Goal: Find specific page/section: Find specific page/section

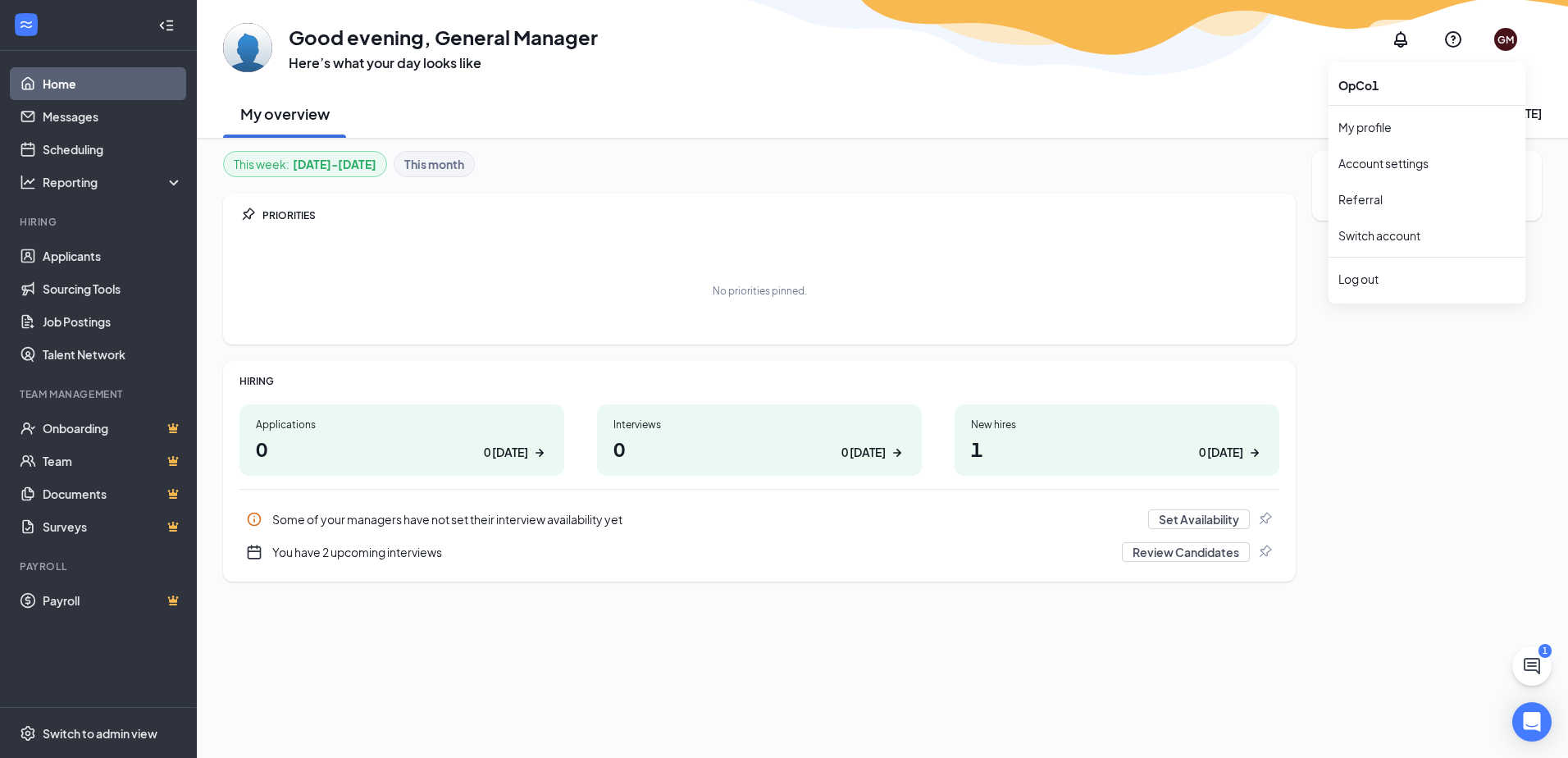
click at [1511, 43] on div "GM" at bounding box center [1506, 39] width 17 height 14
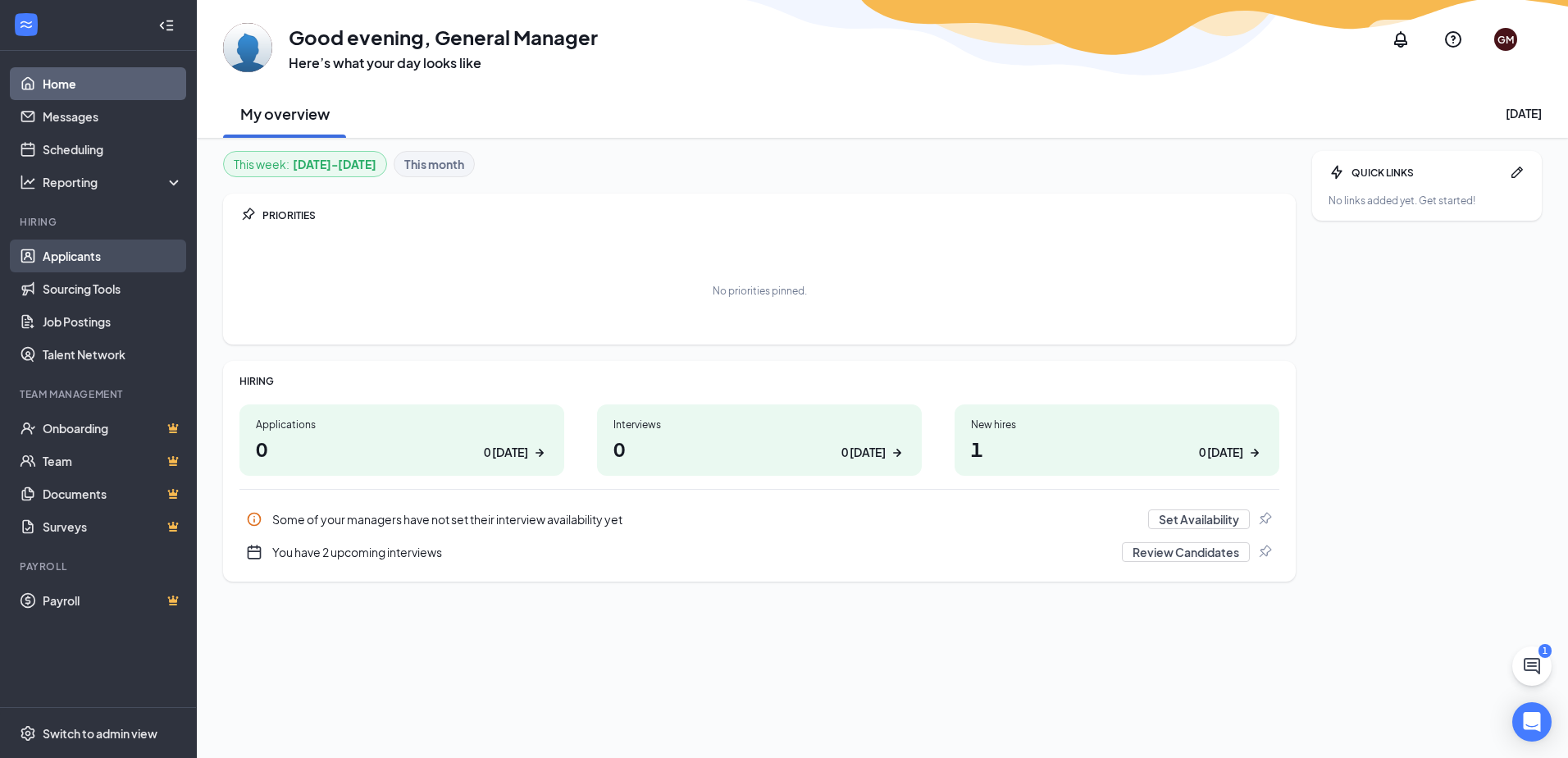
click at [121, 260] on link "Applicants" at bounding box center [113, 255] width 140 height 33
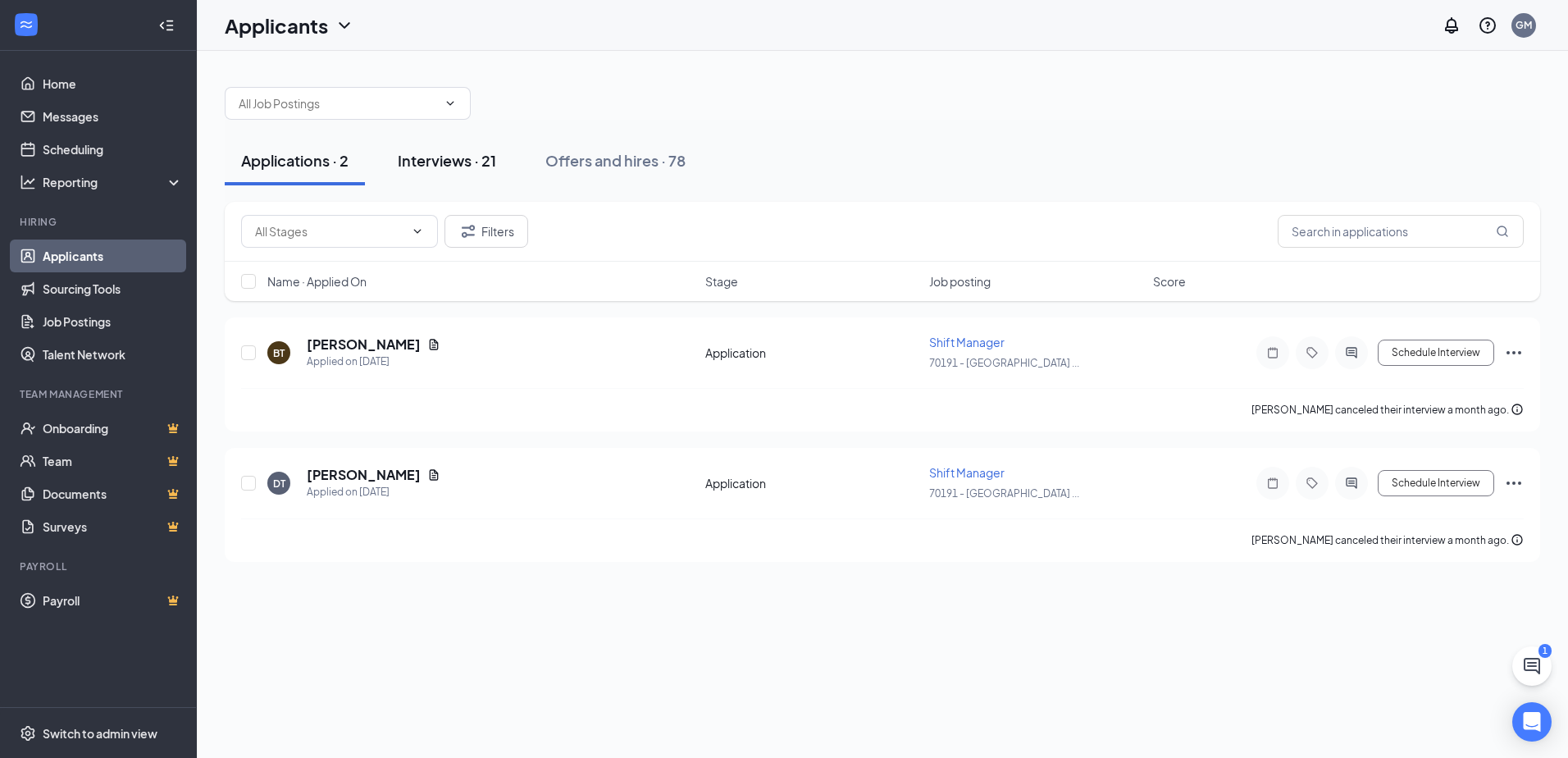
click at [450, 165] on div "Interviews · 21" at bounding box center [447, 160] width 99 height 21
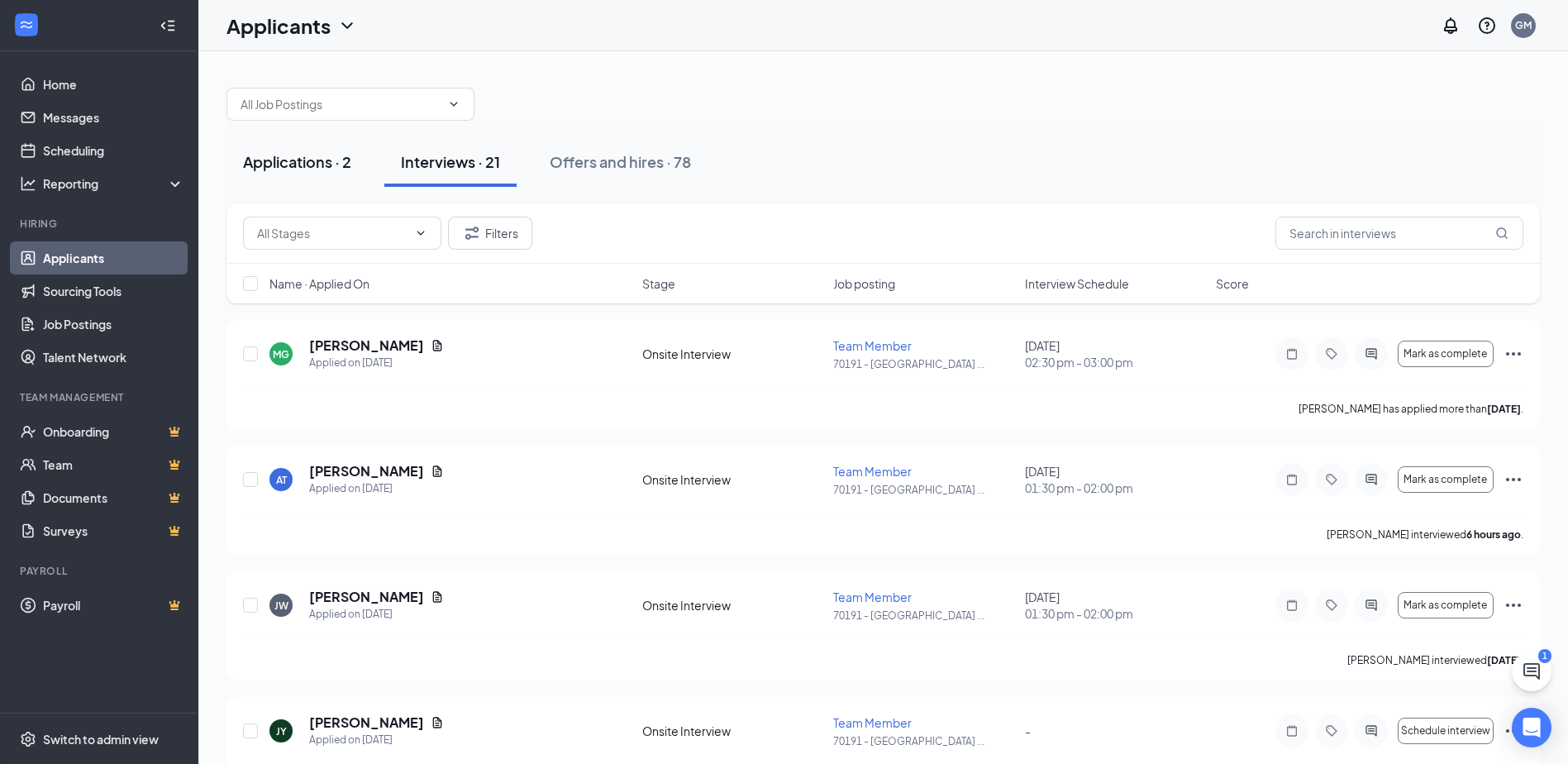
click at [295, 174] on button "Applications · 2" at bounding box center [297, 162] width 141 height 50
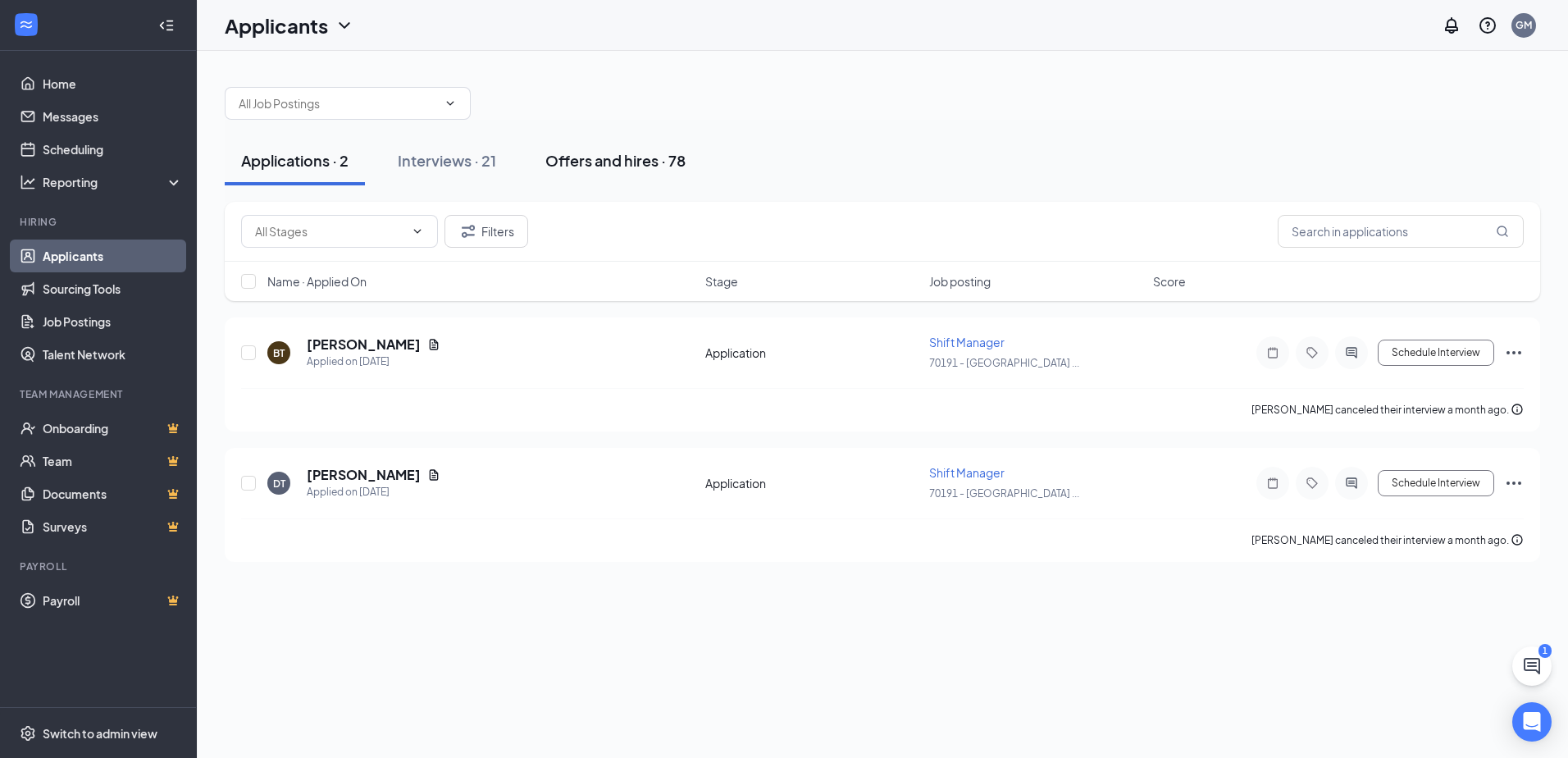
click at [592, 148] on button "Offers and hires · 78" at bounding box center [615, 160] width 173 height 49
